Goal: Information Seeking & Learning: Learn about a topic

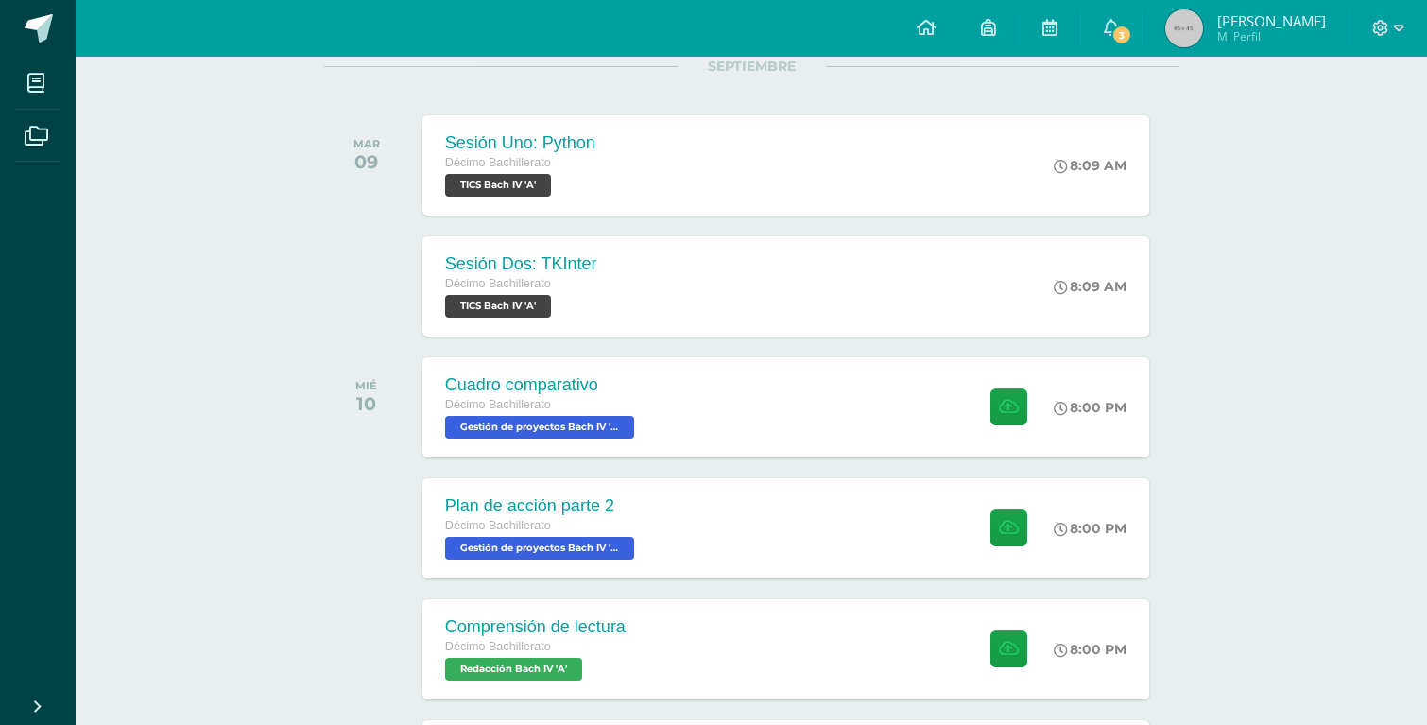
scroll to position [267, 0]
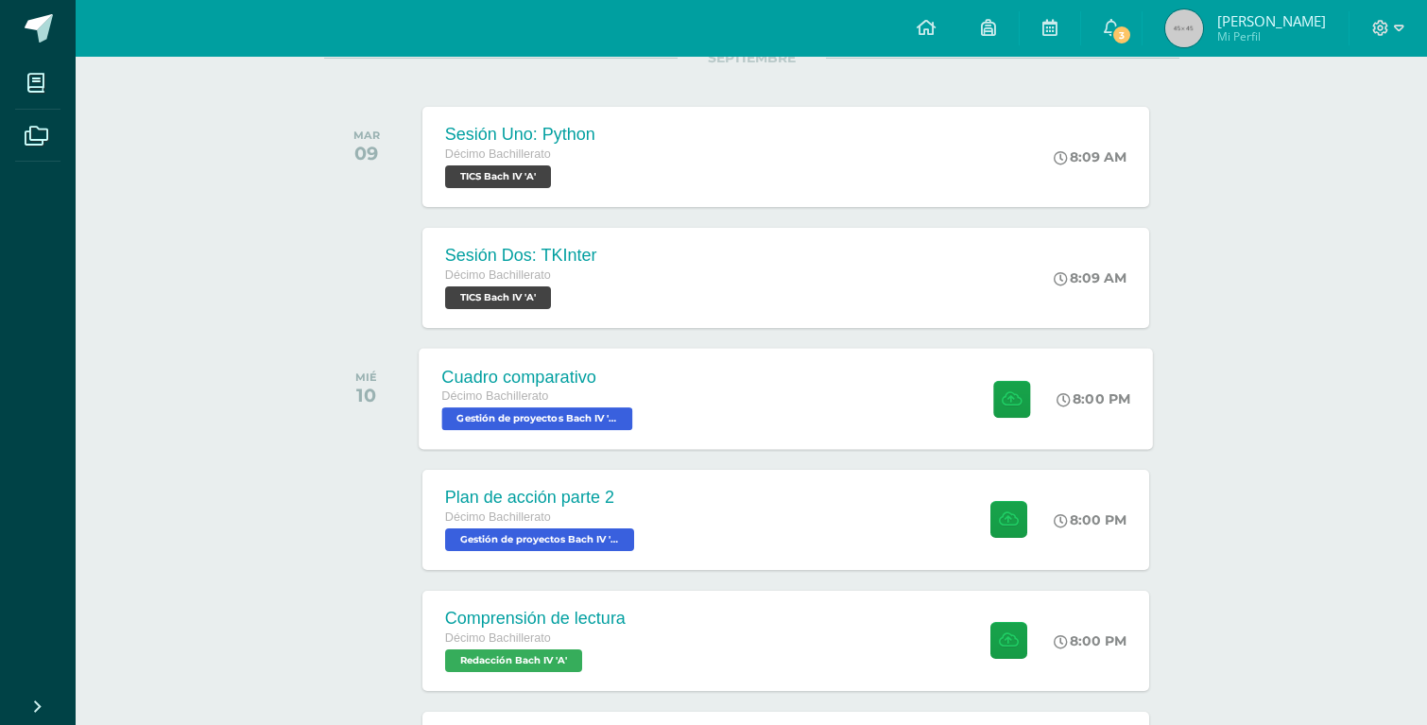
click at [681, 366] on div "Cuadro comparativo Décimo Bachillerato Gestión de proyectos Bach IV 'A' 8:00 PM…" at bounding box center [786, 398] width 734 height 101
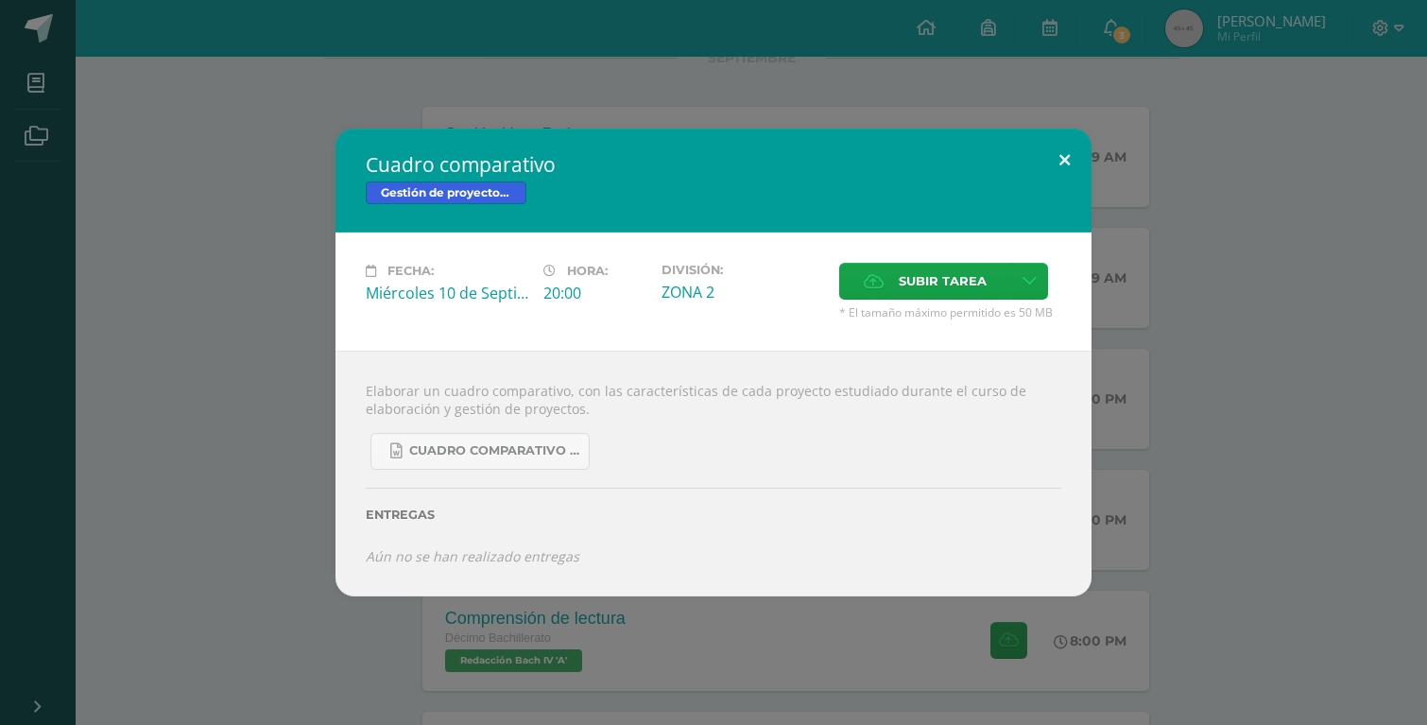
click at [1067, 169] on button at bounding box center [1065, 161] width 54 height 64
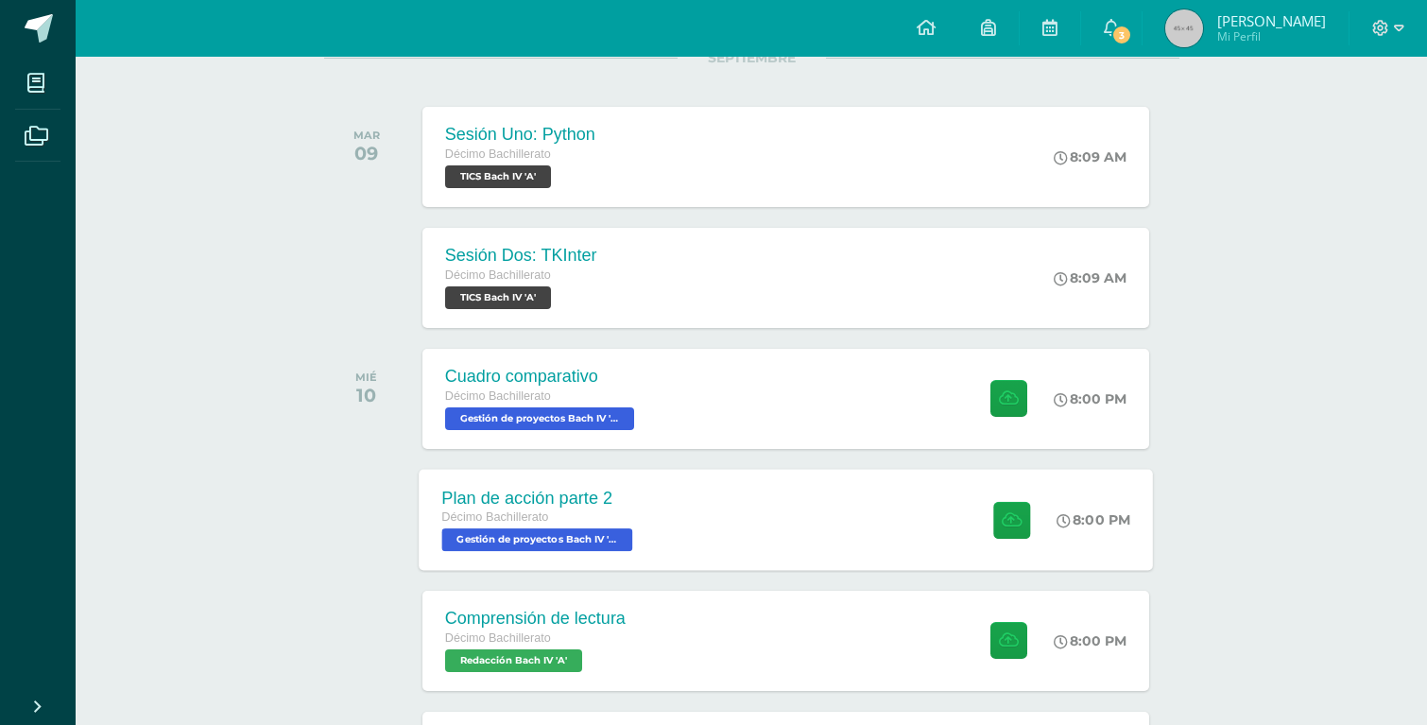
click at [832, 520] on div "Plan de acción parte 2 Décimo Bachillerato Gestión de proyectos Bach IV 'A' 8:0…" at bounding box center [786, 519] width 734 height 101
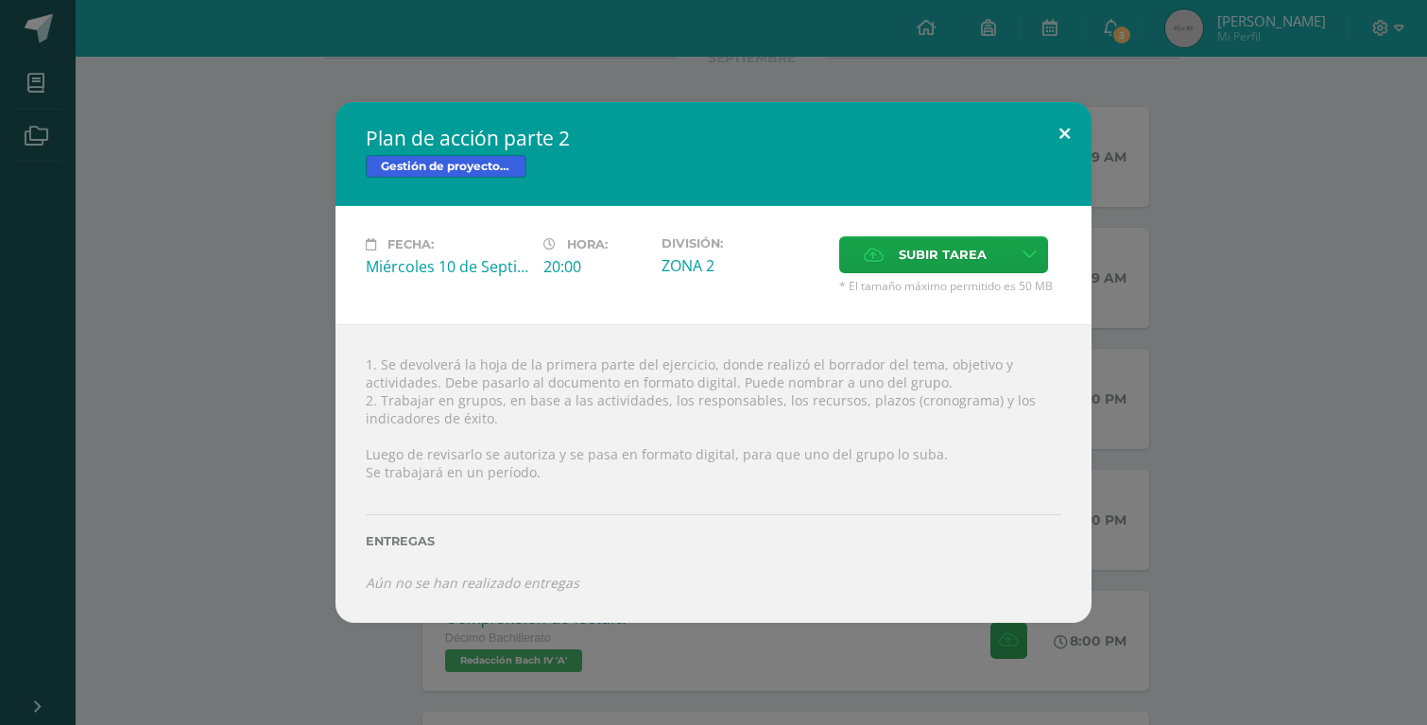
click at [1068, 135] on button at bounding box center [1065, 134] width 54 height 64
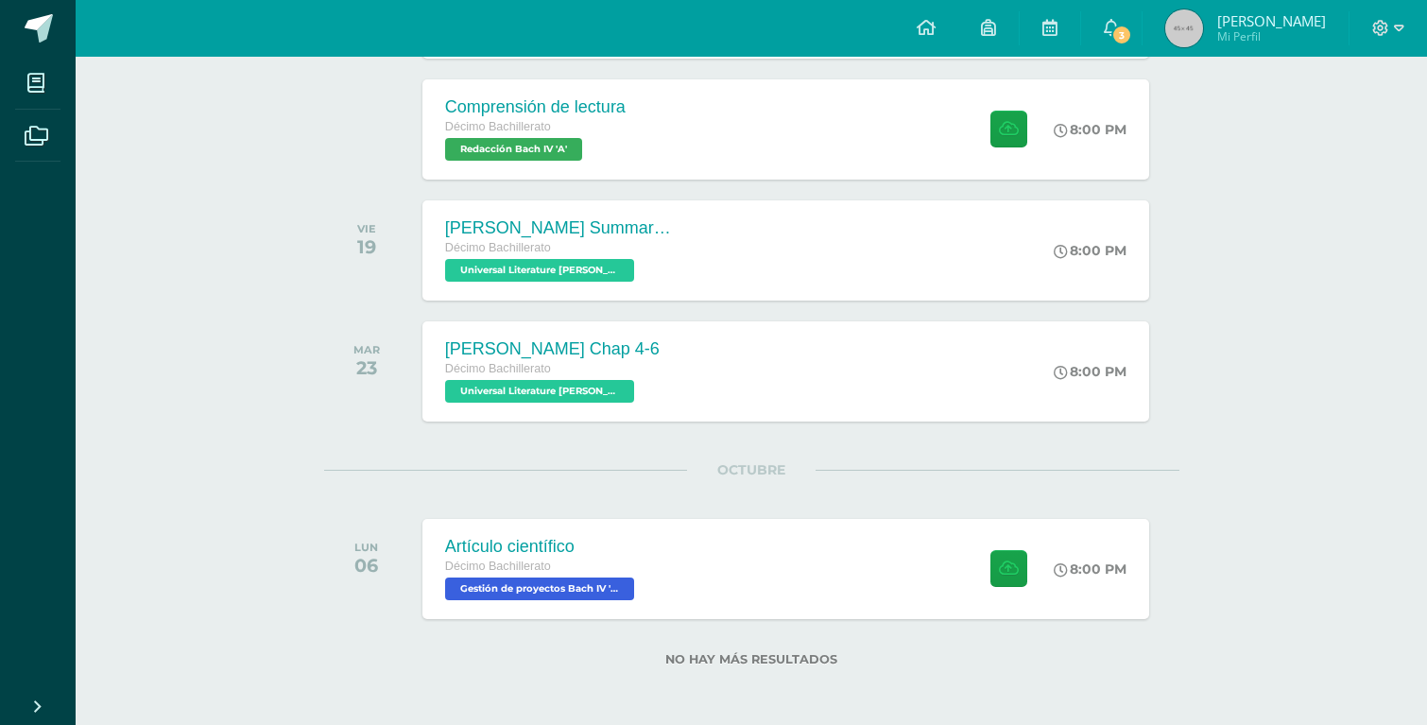
scroll to position [779, 0]
click at [847, 142] on div "Comprensión de lectura Décimo Bachillerato Redacción Bach IV 'A' 8:00 PM Compre…" at bounding box center [786, 128] width 734 height 101
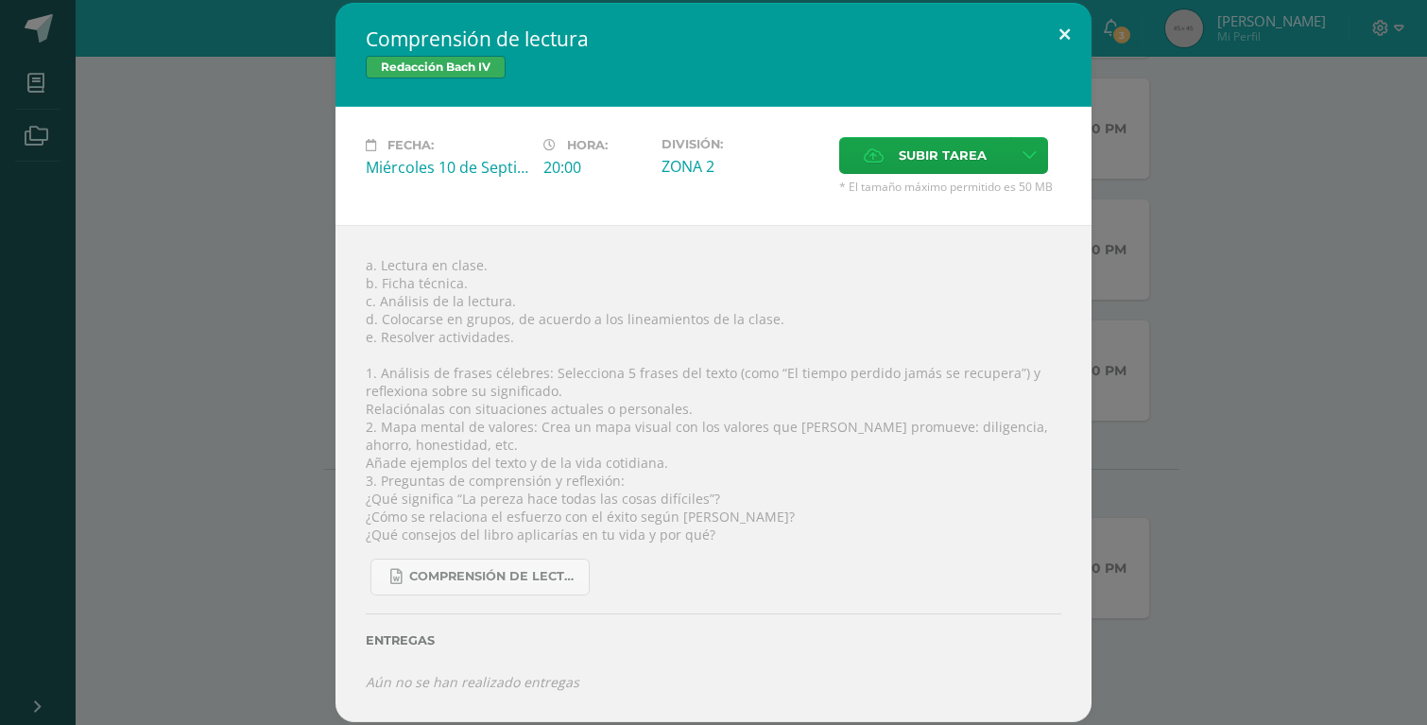
click at [1065, 26] on button at bounding box center [1065, 35] width 54 height 64
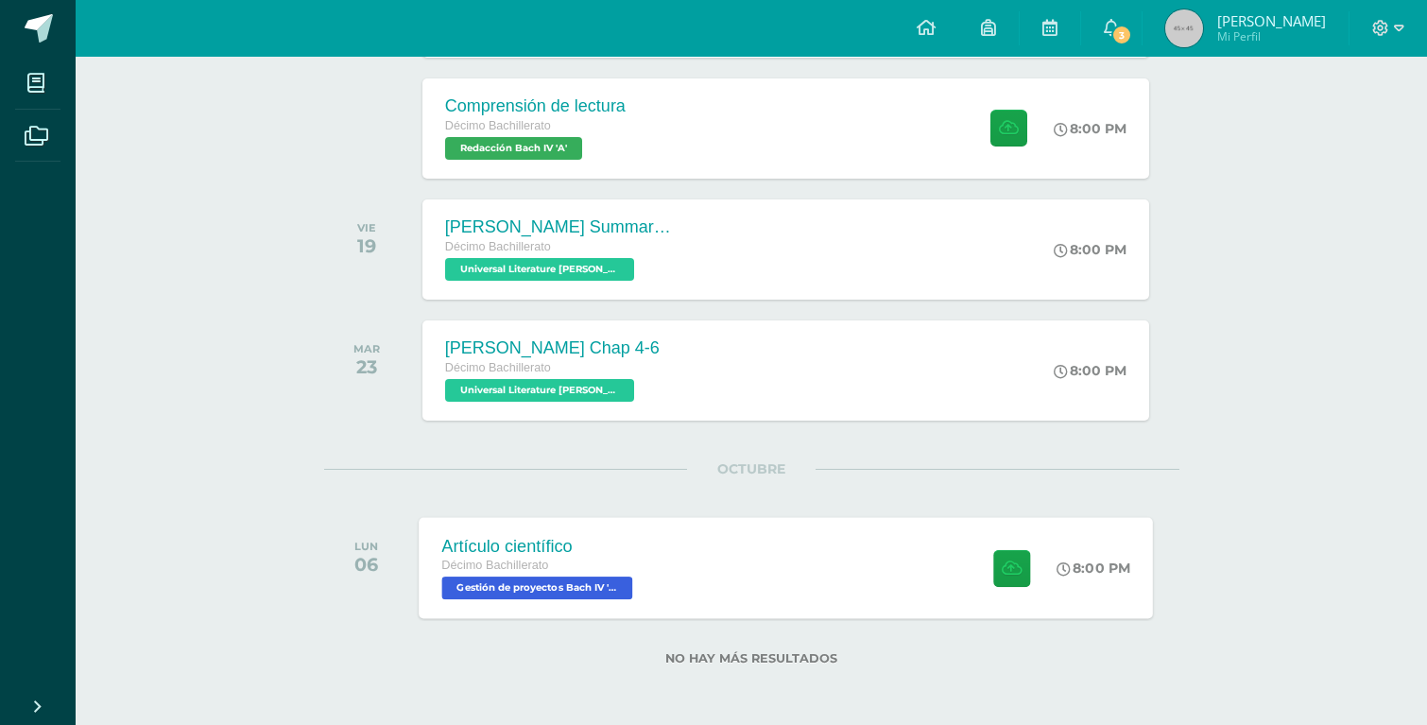
click at [948, 523] on div "Artículo científico Décimo Bachillerato Gestión de proyectos Bach IV 'A' 8:00 P…" at bounding box center [786, 567] width 734 height 101
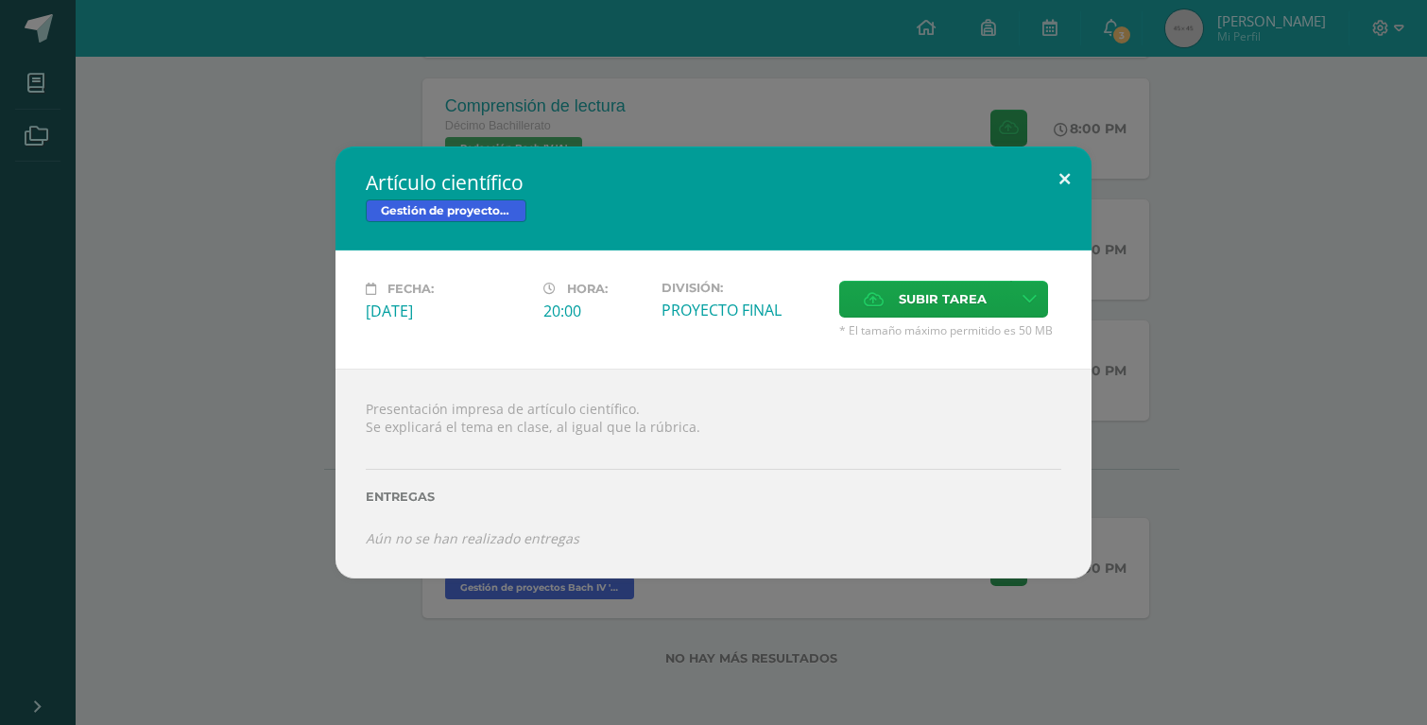
click at [1064, 188] on button at bounding box center [1065, 179] width 54 height 64
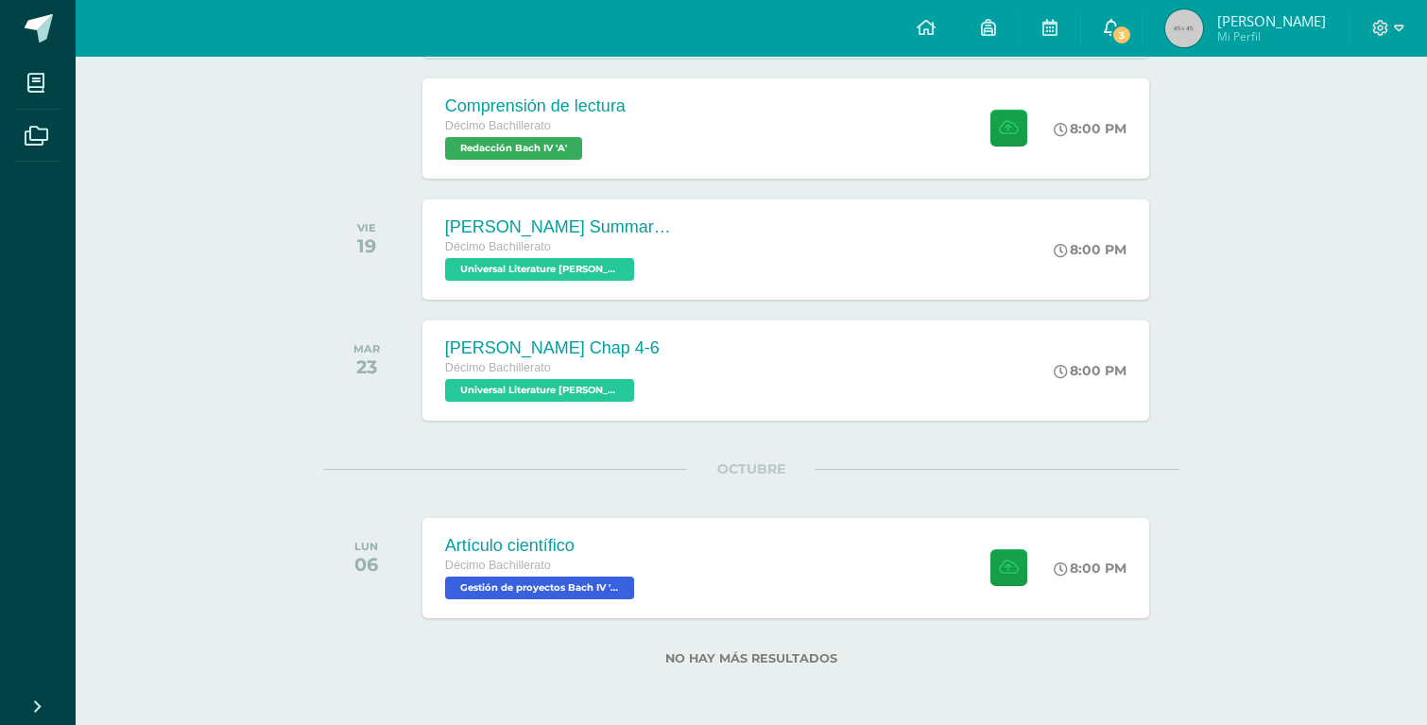
click at [1119, 21] on icon at bounding box center [1111, 27] width 15 height 17
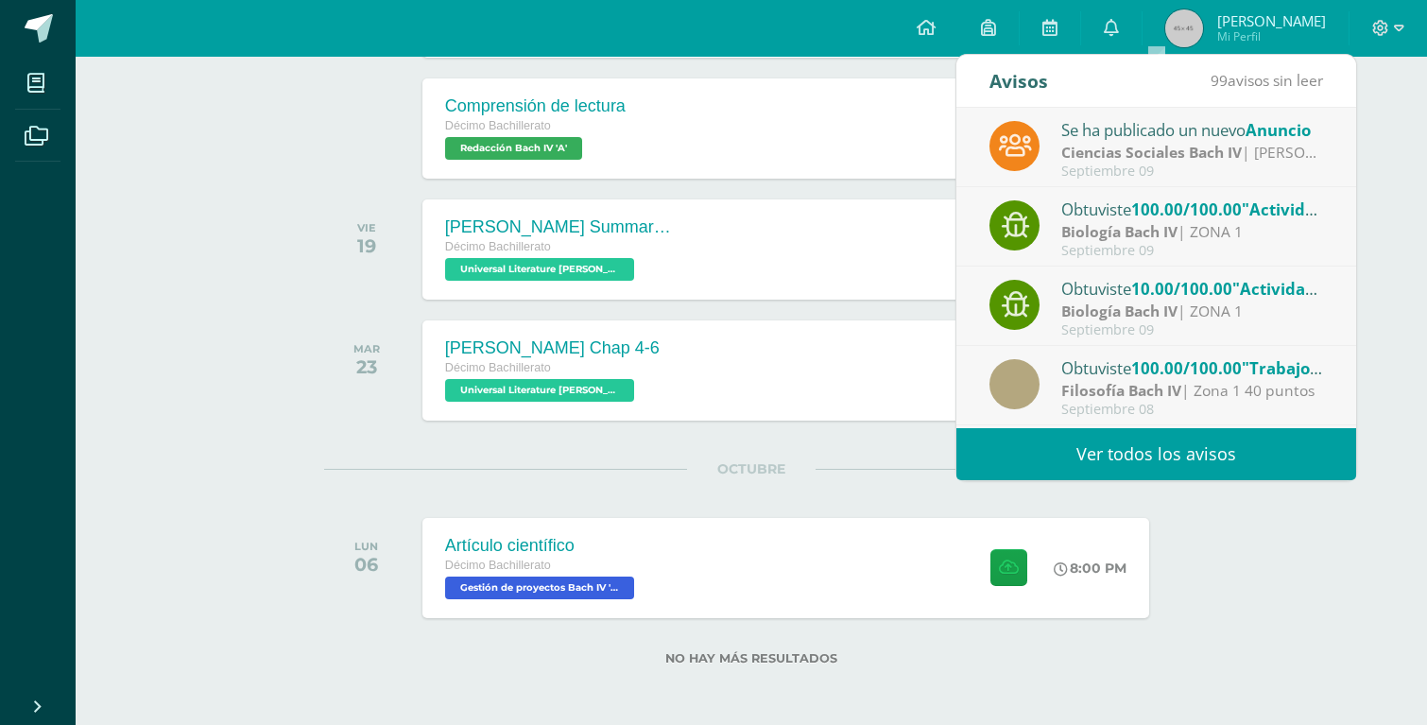
click at [1165, 439] on link "Ver todos los avisos" at bounding box center [1157, 454] width 400 height 52
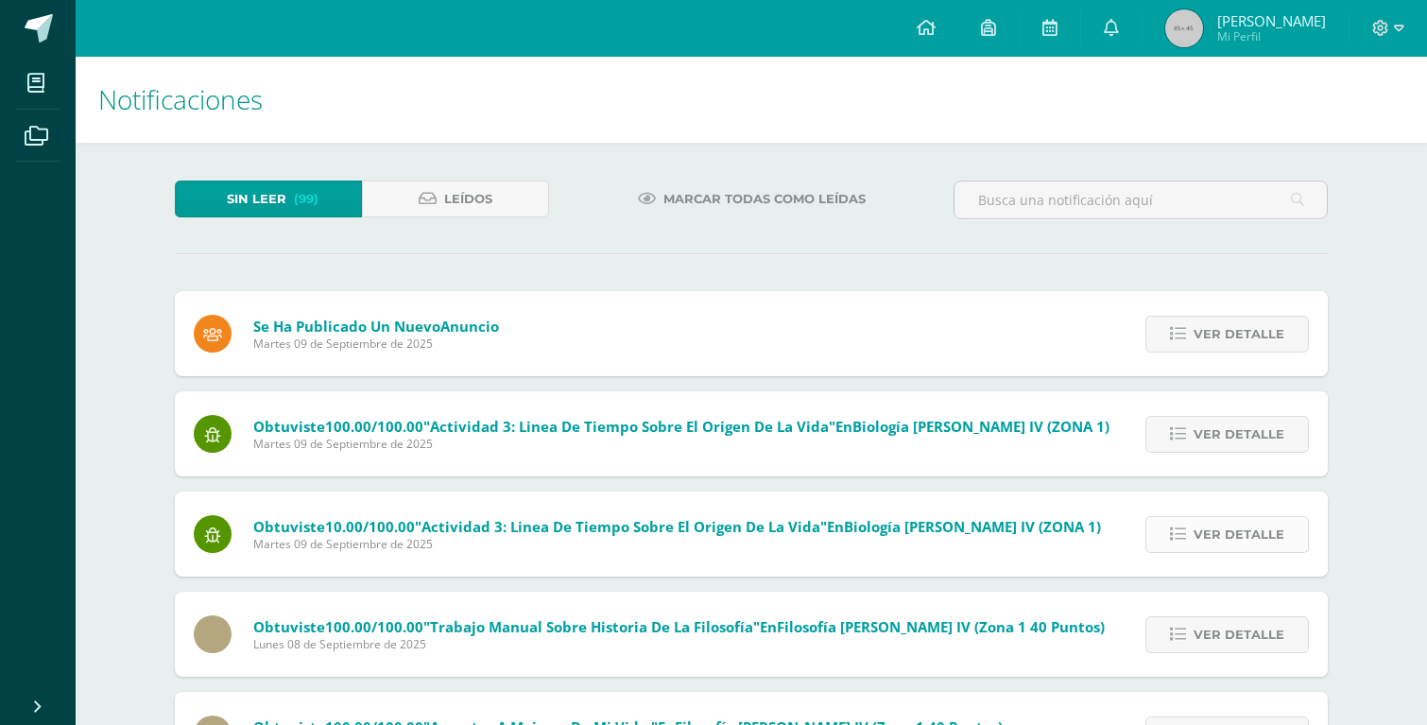
click at [1202, 521] on span "Ver detalle" at bounding box center [1239, 534] width 91 height 35
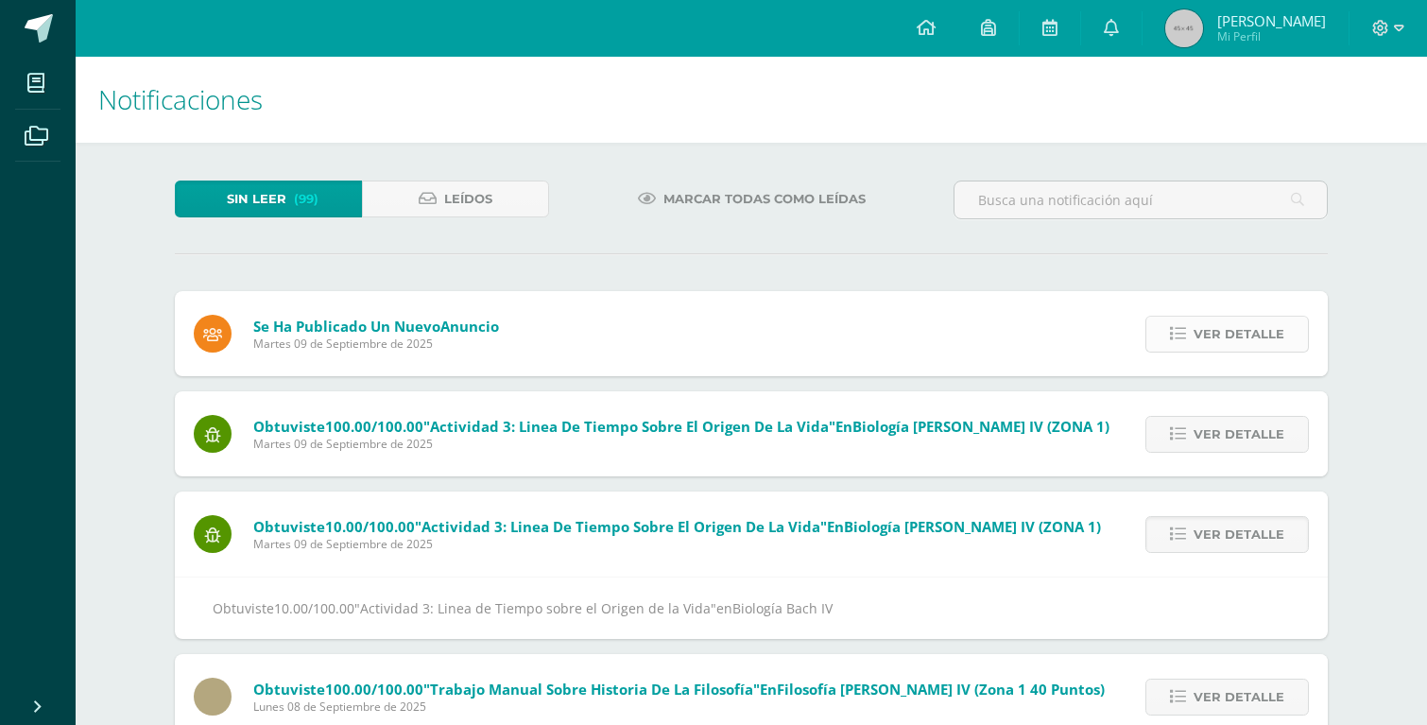
click at [1196, 332] on link "Ver detalle" at bounding box center [1228, 334] width 164 height 37
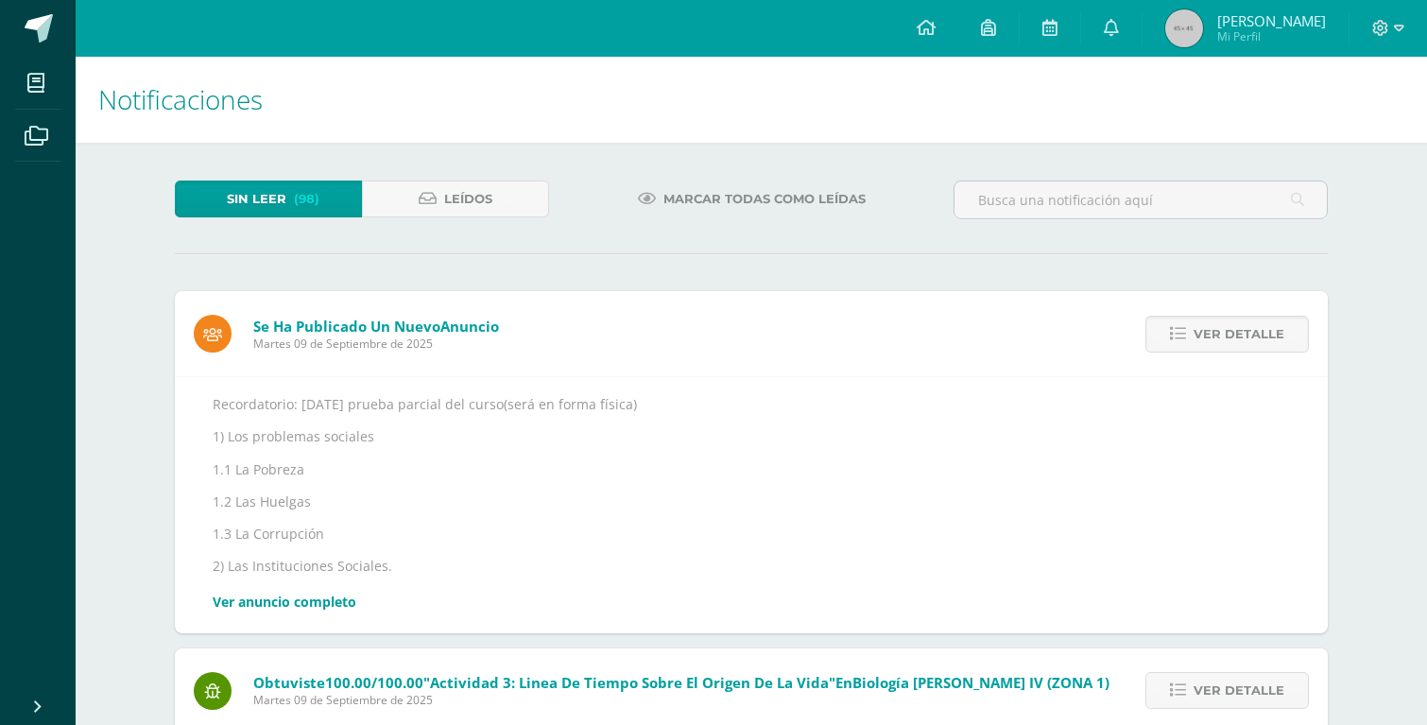
click at [341, 607] on link "Ver anuncio completo" at bounding box center [285, 602] width 144 height 18
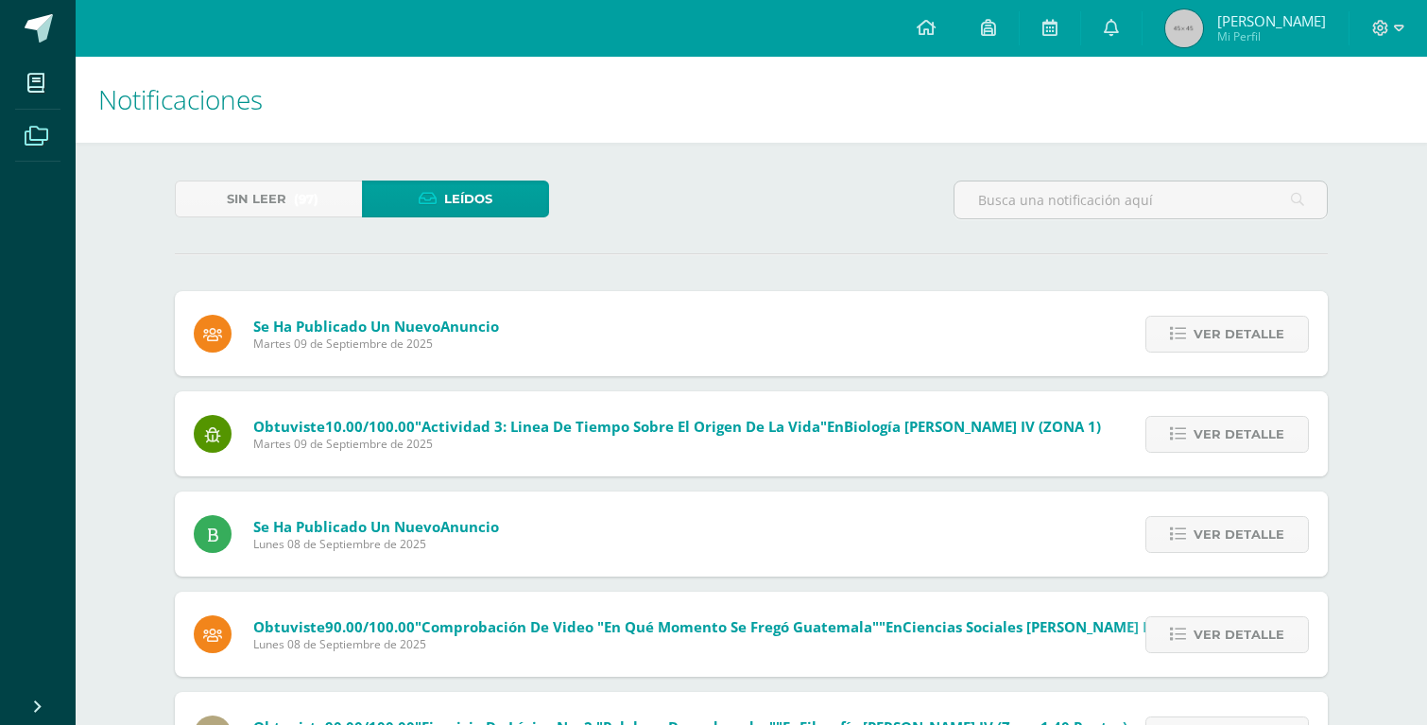
click at [35, 146] on icon at bounding box center [37, 136] width 24 height 19
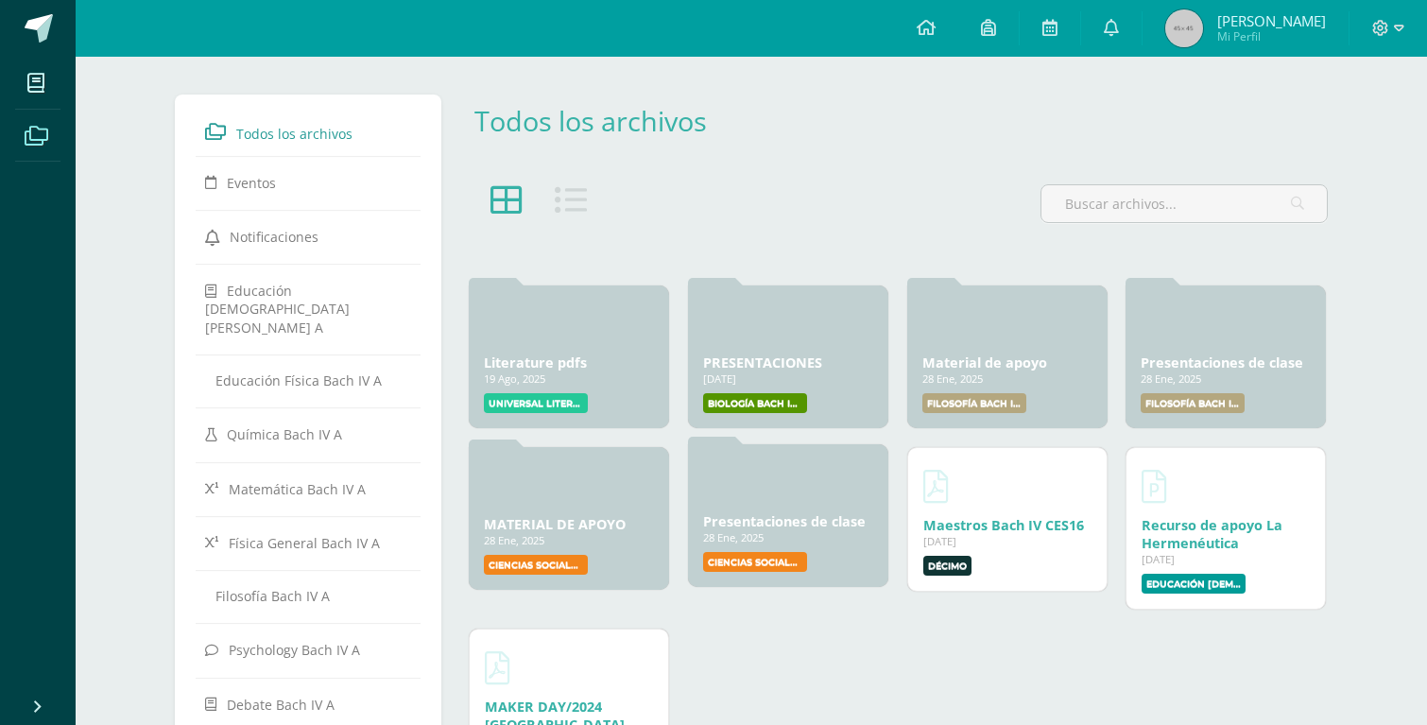
click at [752, 528] on link "Presentaciones de clase" at bounding box center [784, 521] width 163 height 18
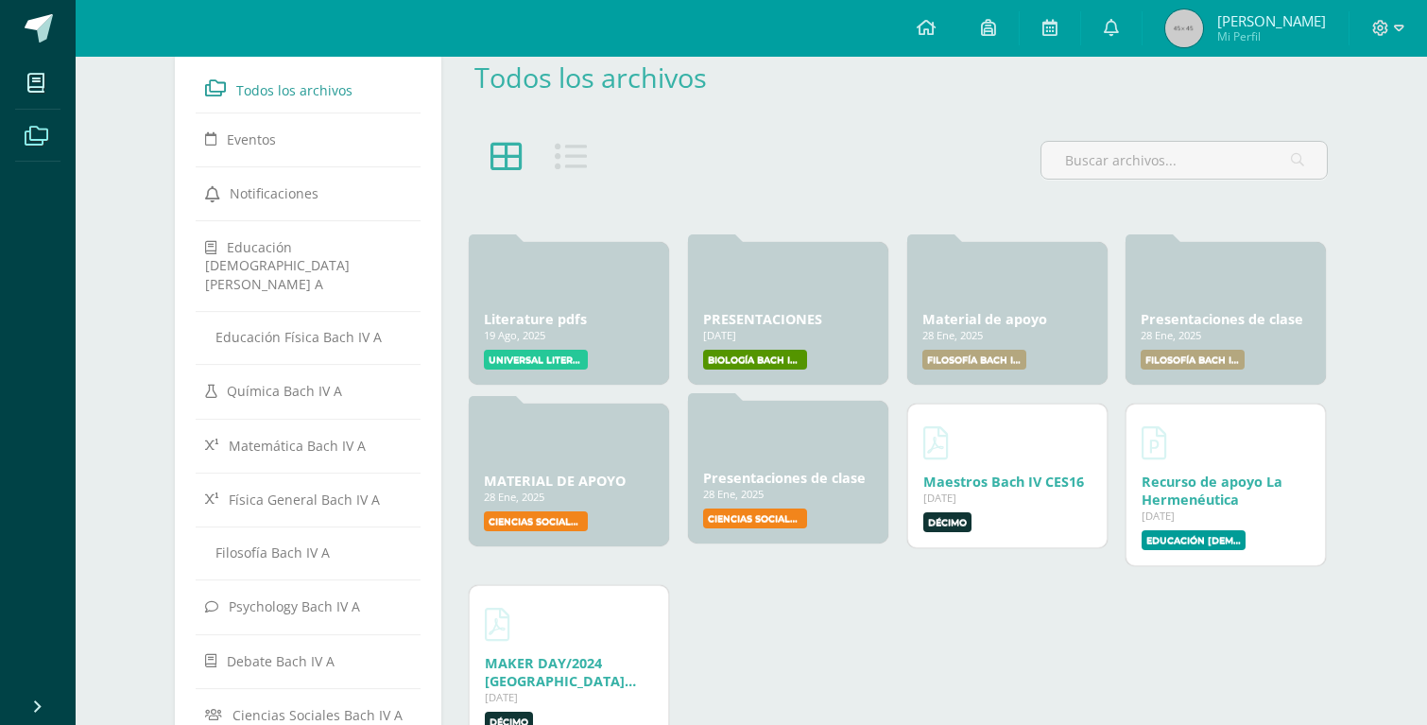
scroll to position [70, 0]
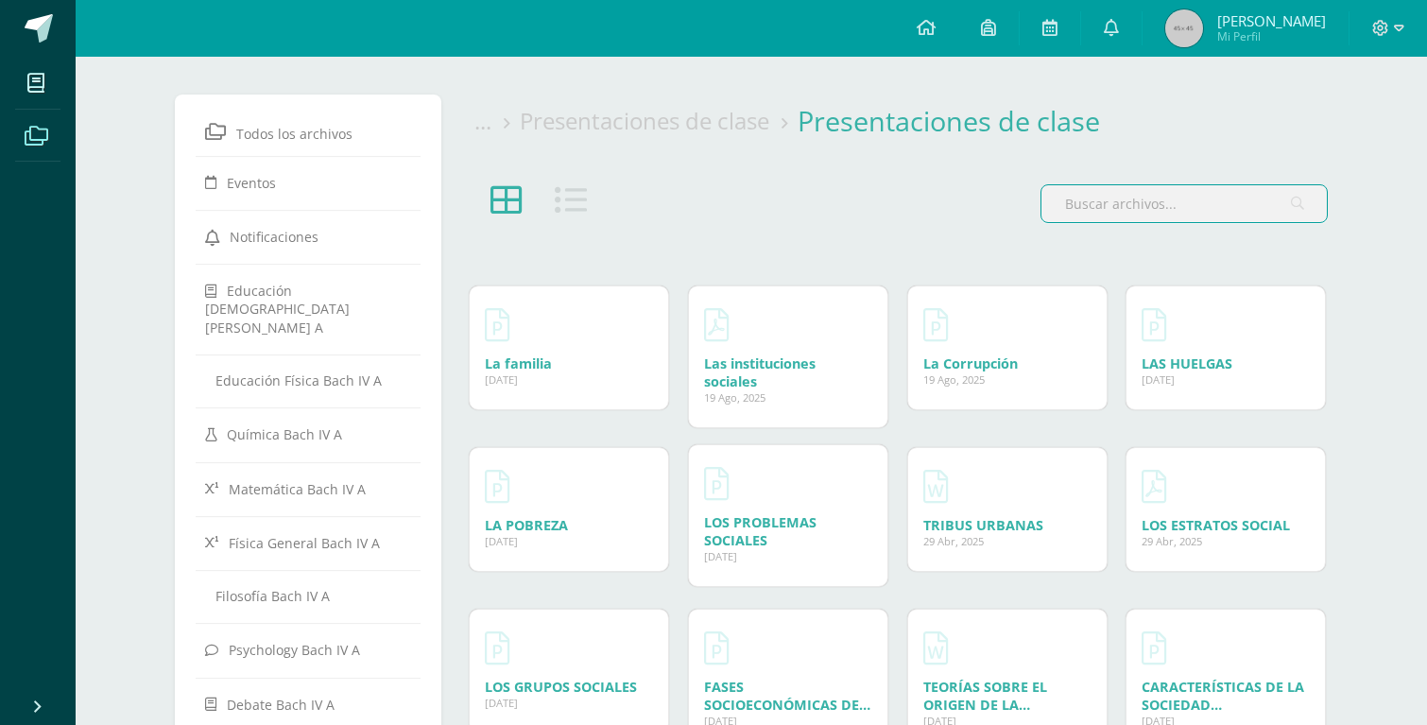
click at [776, 527] on link "LOS PROBLEMAS SOCIALES" at bounding box center [760, 531] width 112 height 36
click at [899, 73] on div "Todos los archivos Eventos Notificaciones Educación [DEMOGRAPHIC_DATA][PERSON_N…" at bounding box center [751, 662] width 1229 height 1211
click at [550, 521] on link "LA POBREZA" at bounding box center [526, 522] width 83 height 18
